Goal: Find specific page/section: Find specific page/section

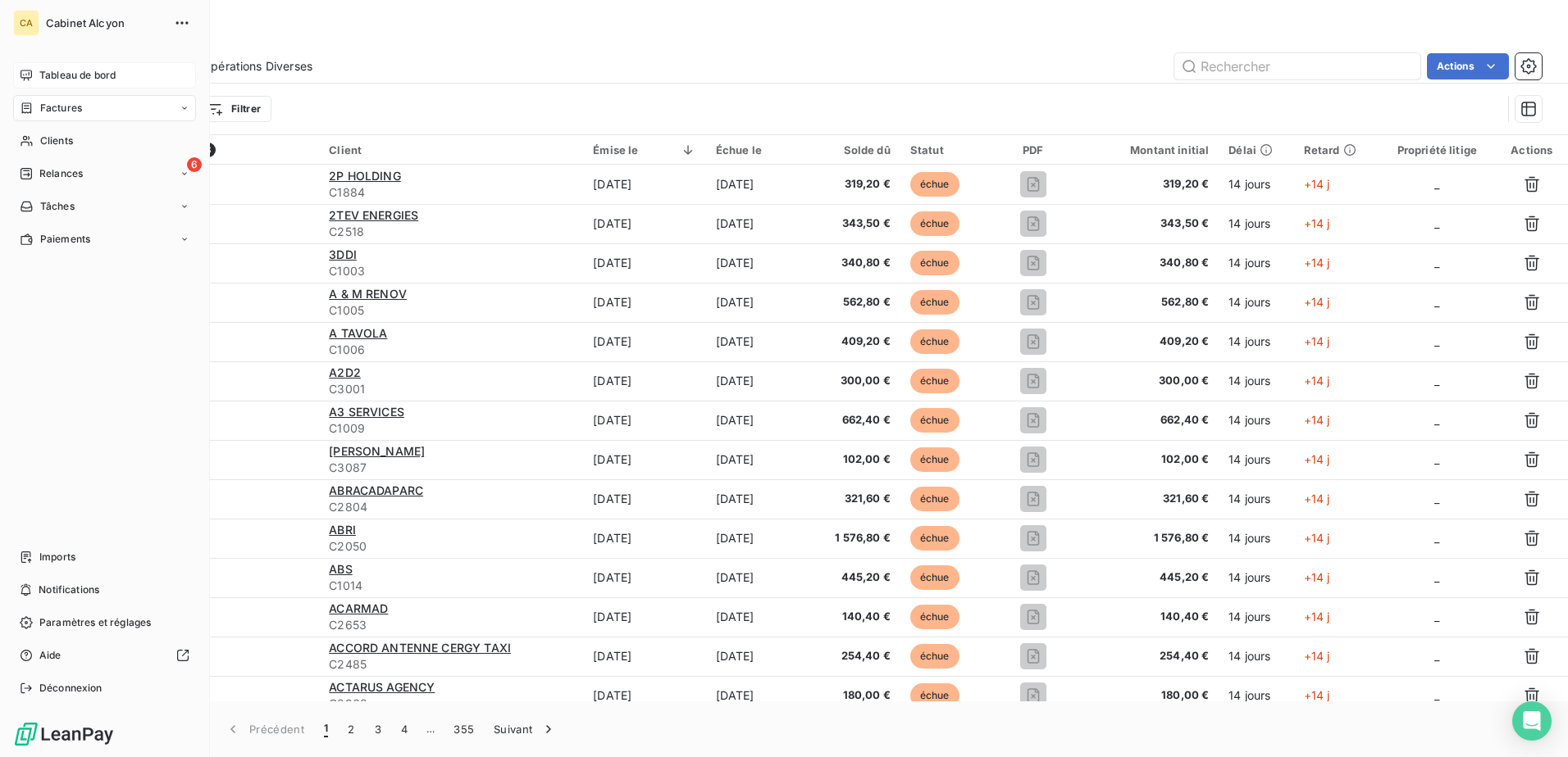
click at [60, 75] on span "Tableau de bord" at bounding box center [77, 75] width 76 height 14
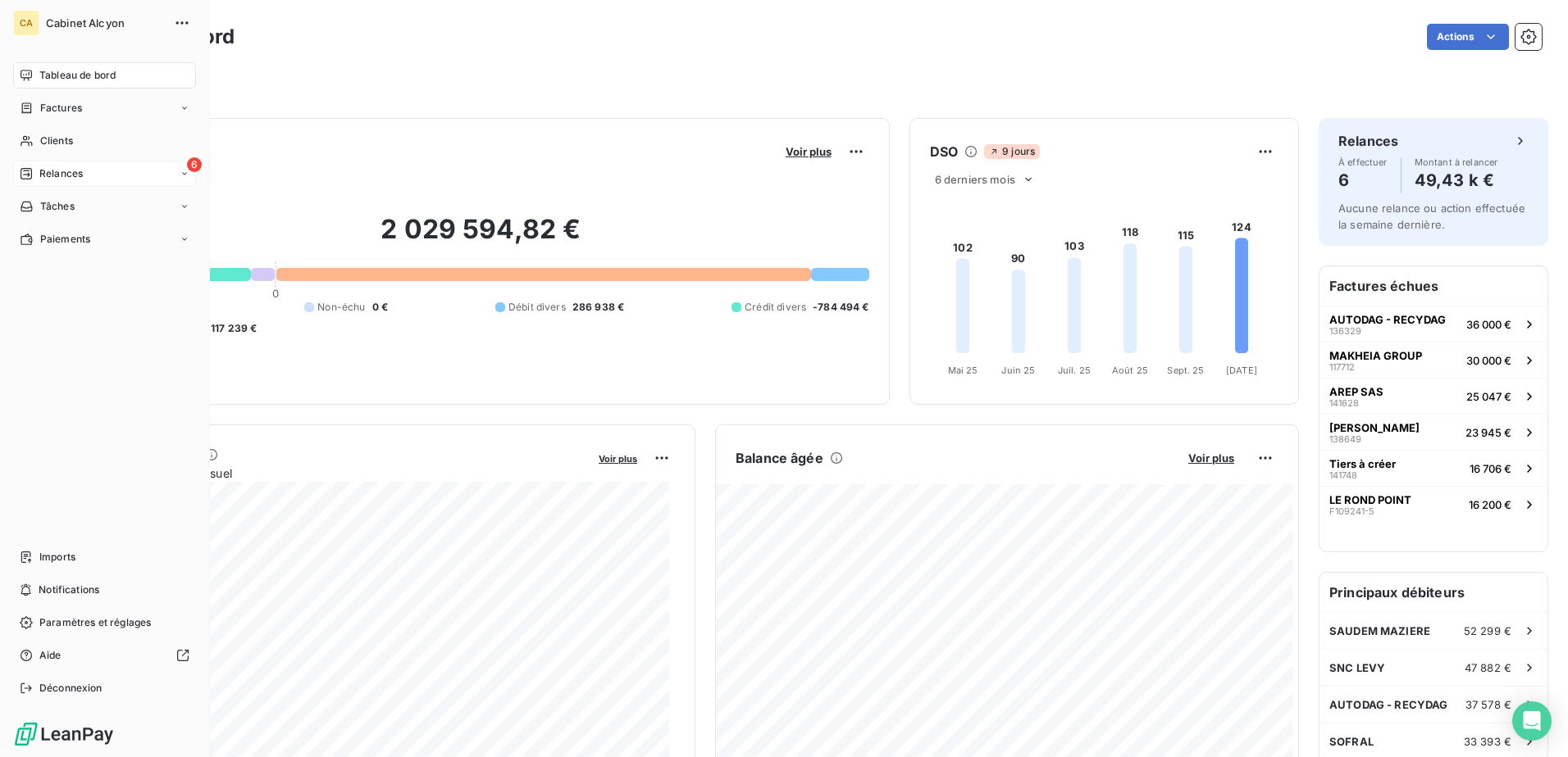
click at [72, 174] on span "Relances" at bounding box center [61, 173] width 43 height 14
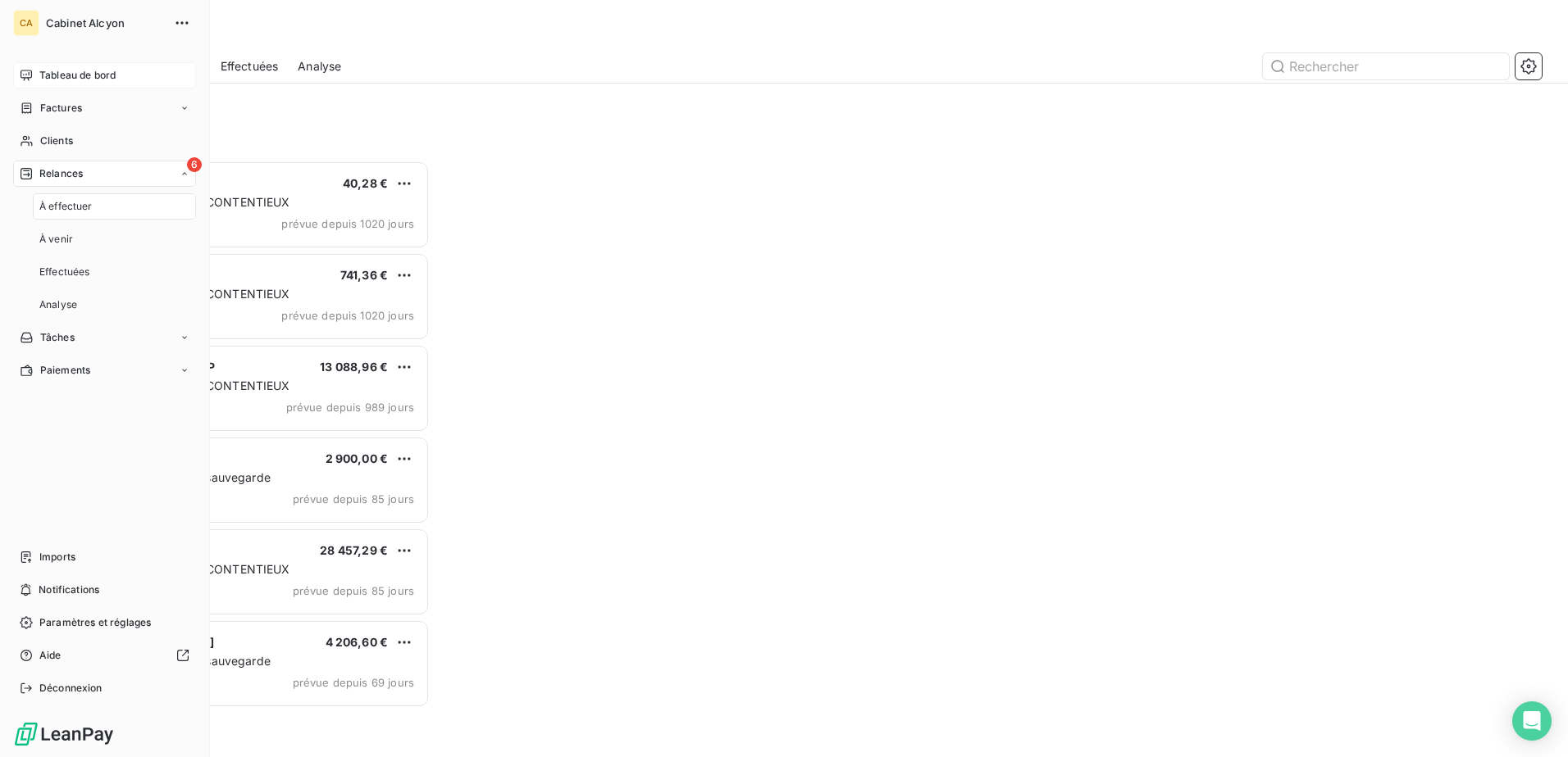
scroll to position [585, 338]
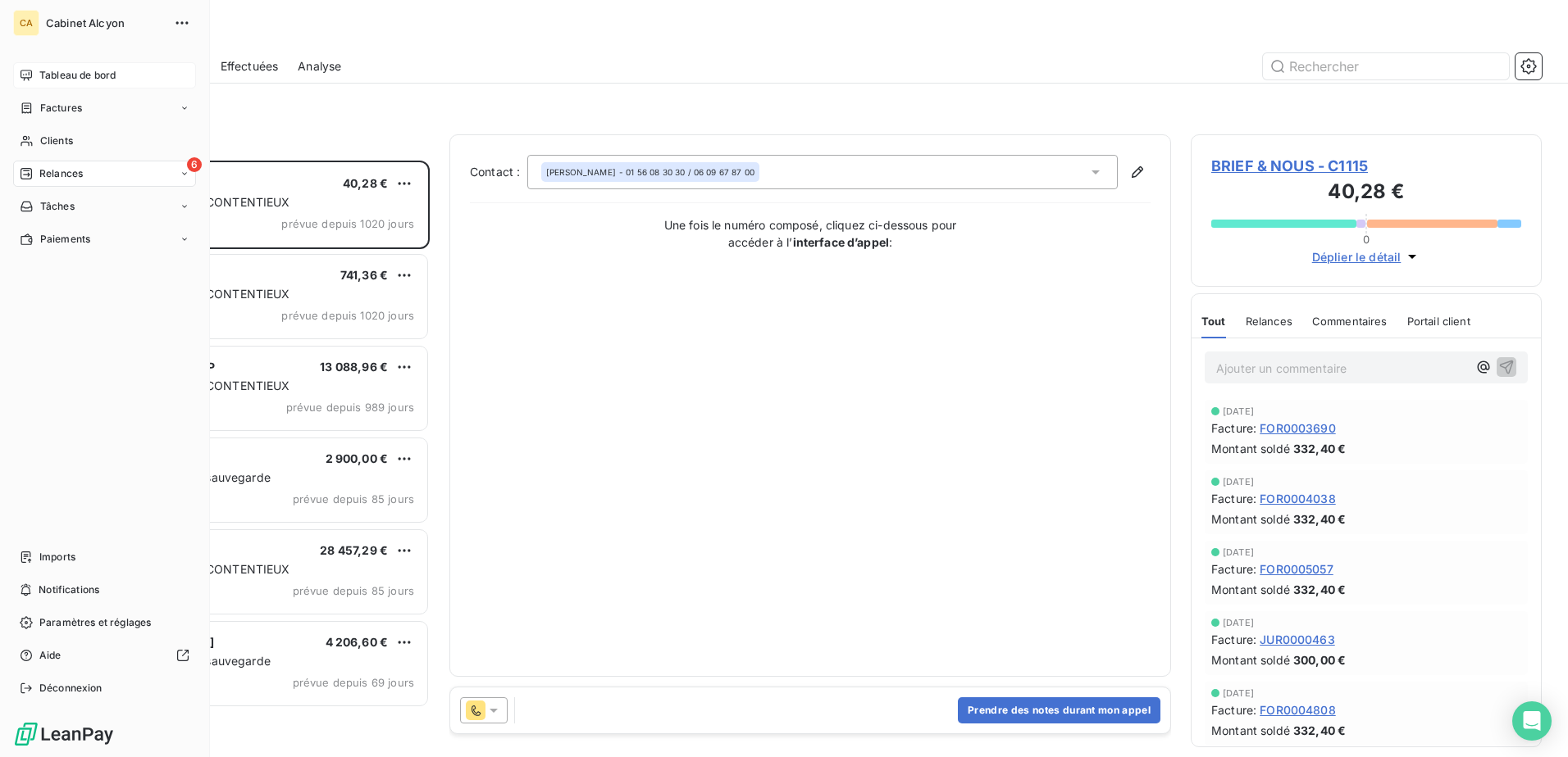
click at [76, 75] on span "Tableau de bord" at bounding box center [77, 75] width 76 height 14
